Goal: Transaction & Acquisition: Purchase product/service

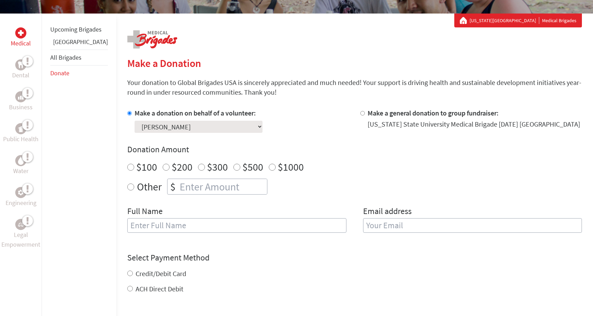
scroll to position [121, 0]
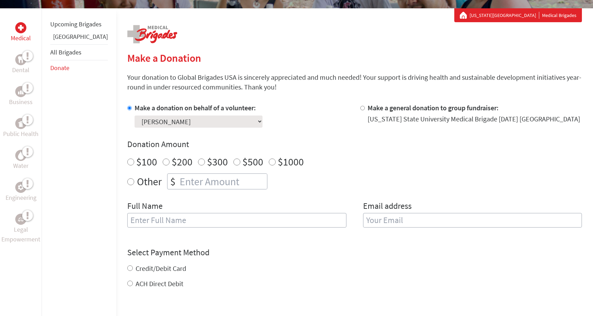
click at [127, 160] on input "$100" at bounding box center [130, 162] width 7 height 7
radio input "true"
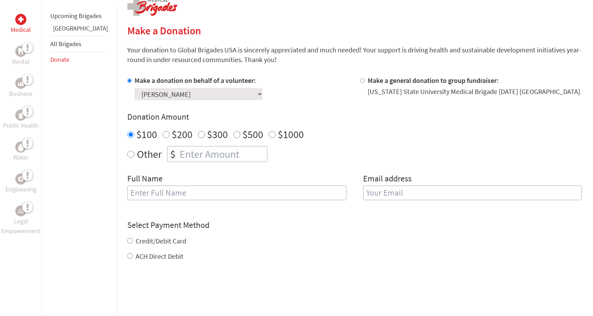
scroll to position [147, 0]
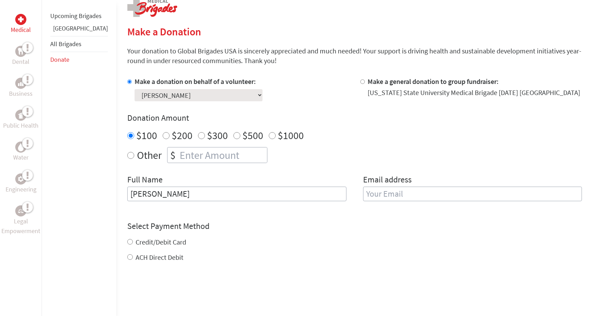
type input "[PERSON_NAME]"
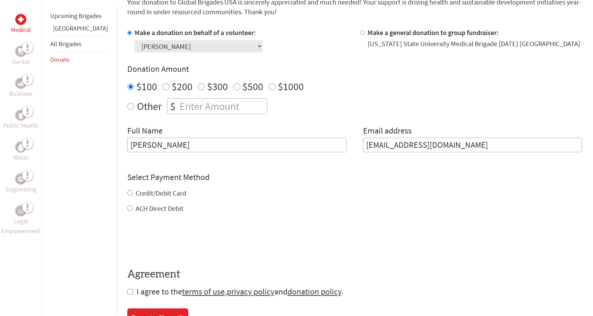
scroll to position [222, 0]
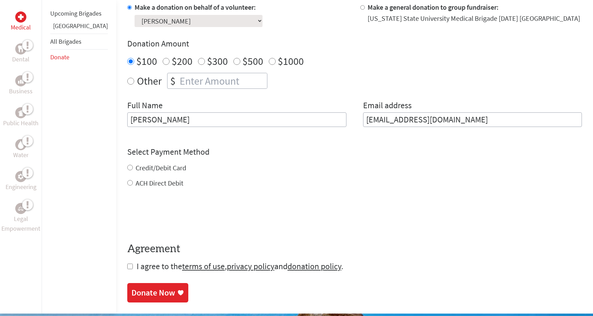
type input "[EMAIL_ADDRESS][DOMAIN_NAME]"
click at [127, 166] on div "Credit/Debit Card ACH Direct Debit" at bounding box center [354, 175] width 455 height 25
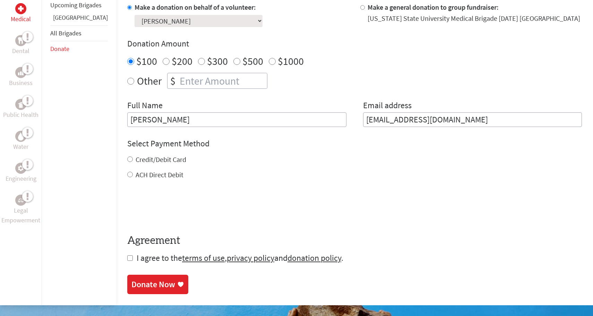
click at [127, 159] on input "Credit/Debit Card" at bounding box center [130, 159] width 6 height 6
radio input "true"
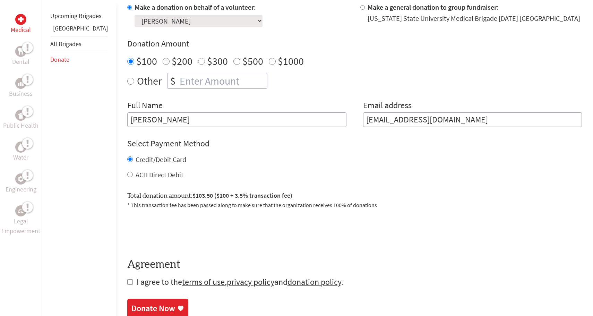
click at [127, 174] on input "ACH Direct Debit" at bounding box center [130, 175] width 6 height 6
radio input "true"
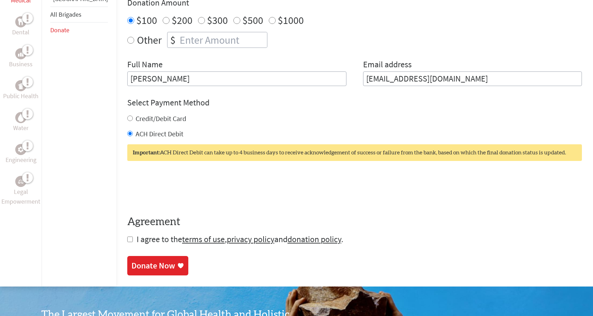
scroll to position [289, 0]
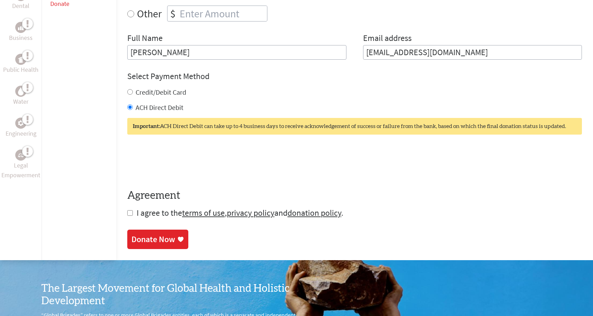
click at [127, 212] on input "checkbox" at bounding box center [130, 213] width 6 height 6
checkbox input "true"
click at [127, 92] on input "Credit/Debit Card" at bounding box center [130, 92] width 6 height 6
radio input "true"
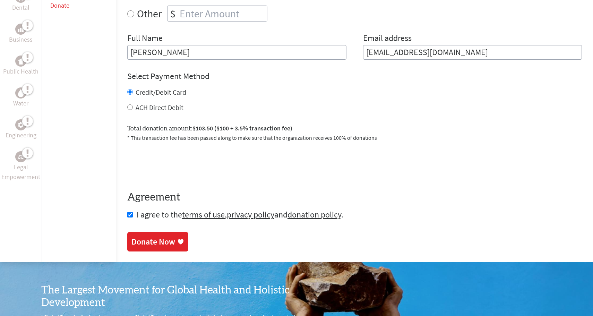
click at [133, 241] on div "Donate Now" at bounding box center [153, 241] width 44 height 11
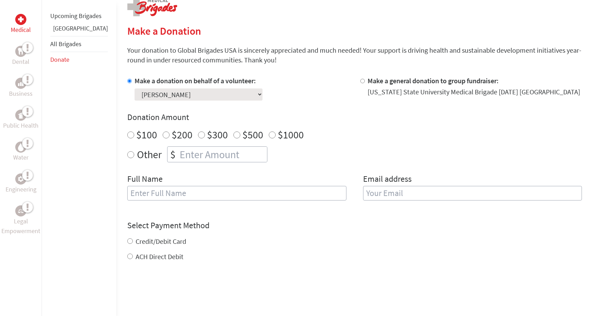
scroll to position [134, 0]
